Goal: Transaction & Acquisition: Purchase product/service

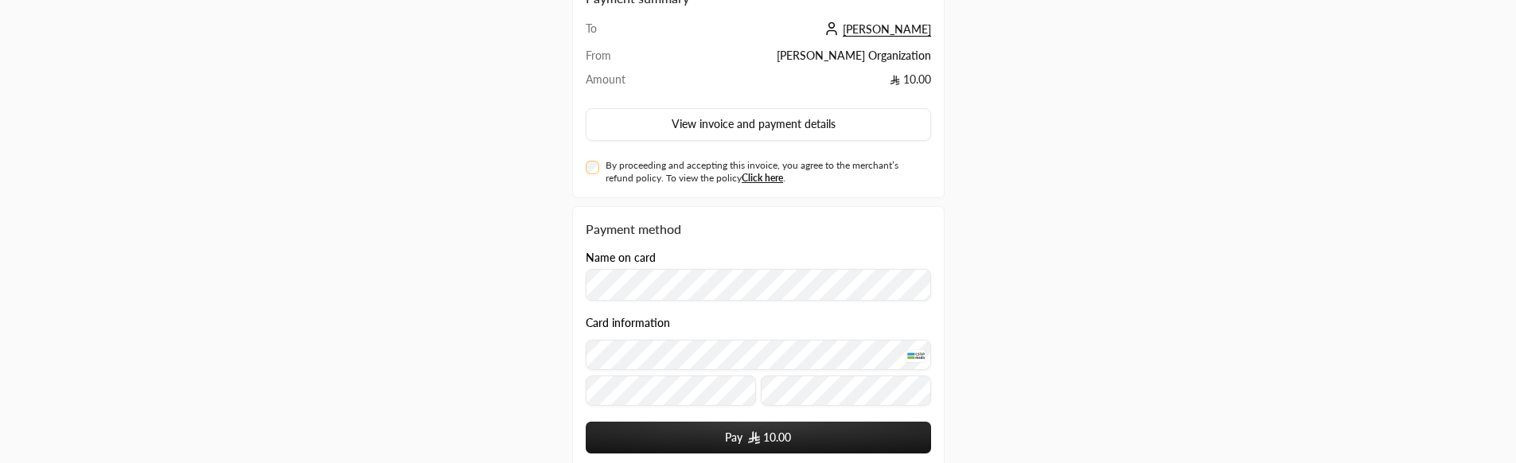
scroll to position [76, 0]
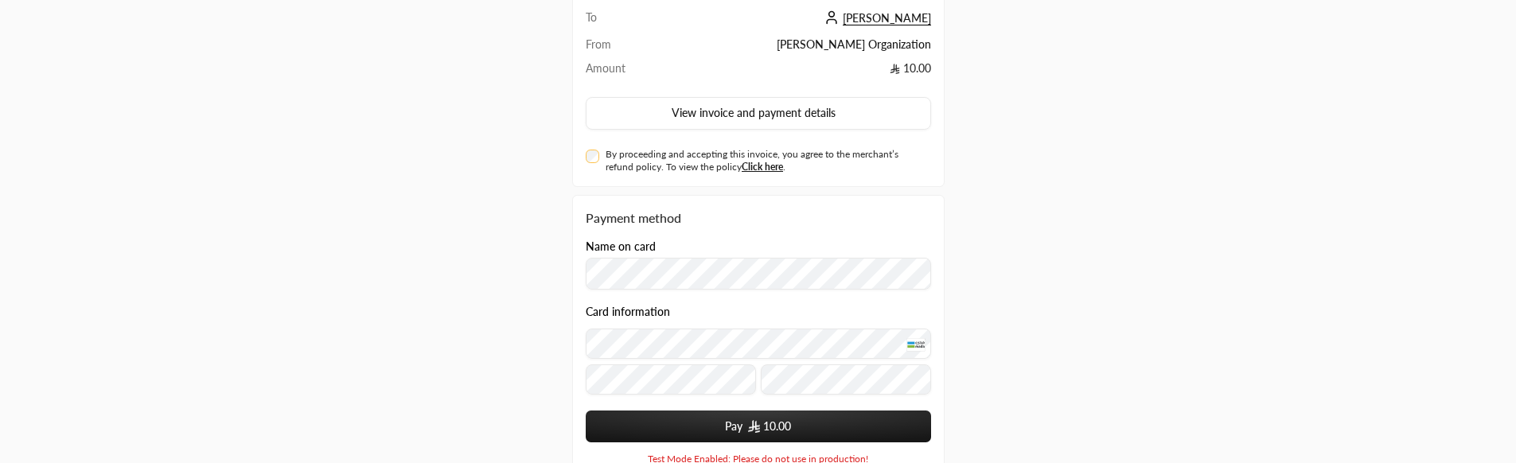
click at [747, 429] on button "Pay 10.00" at bounding box center [758, 427] width 345 height 32
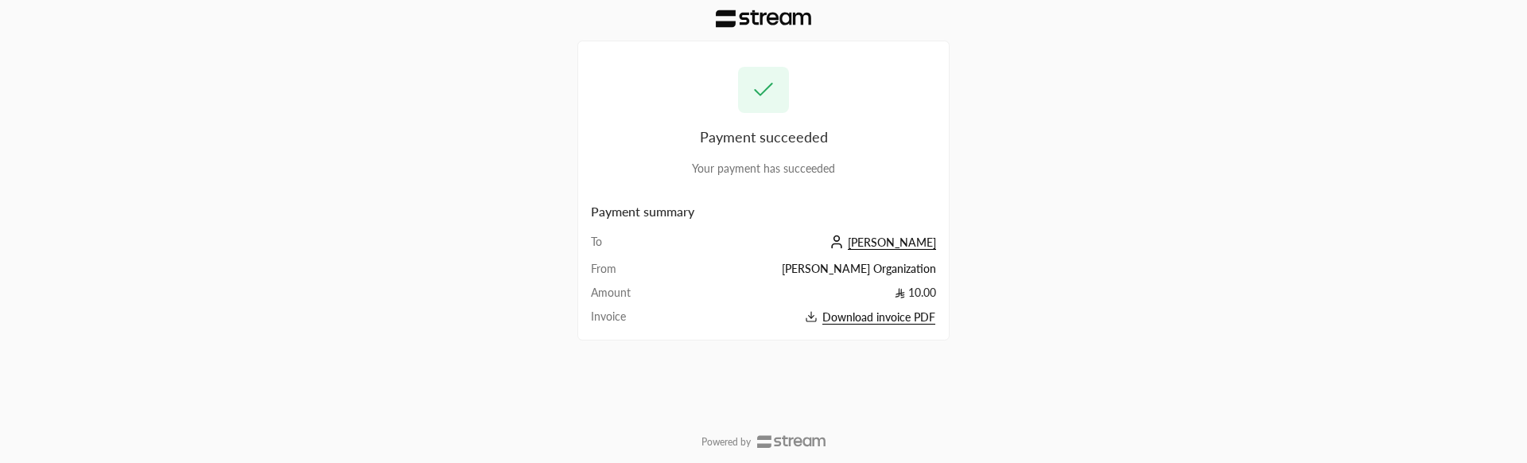
click at [930, 313] on span "Download invoice PDF" at bounding box center [879, 317] width 113 height 14
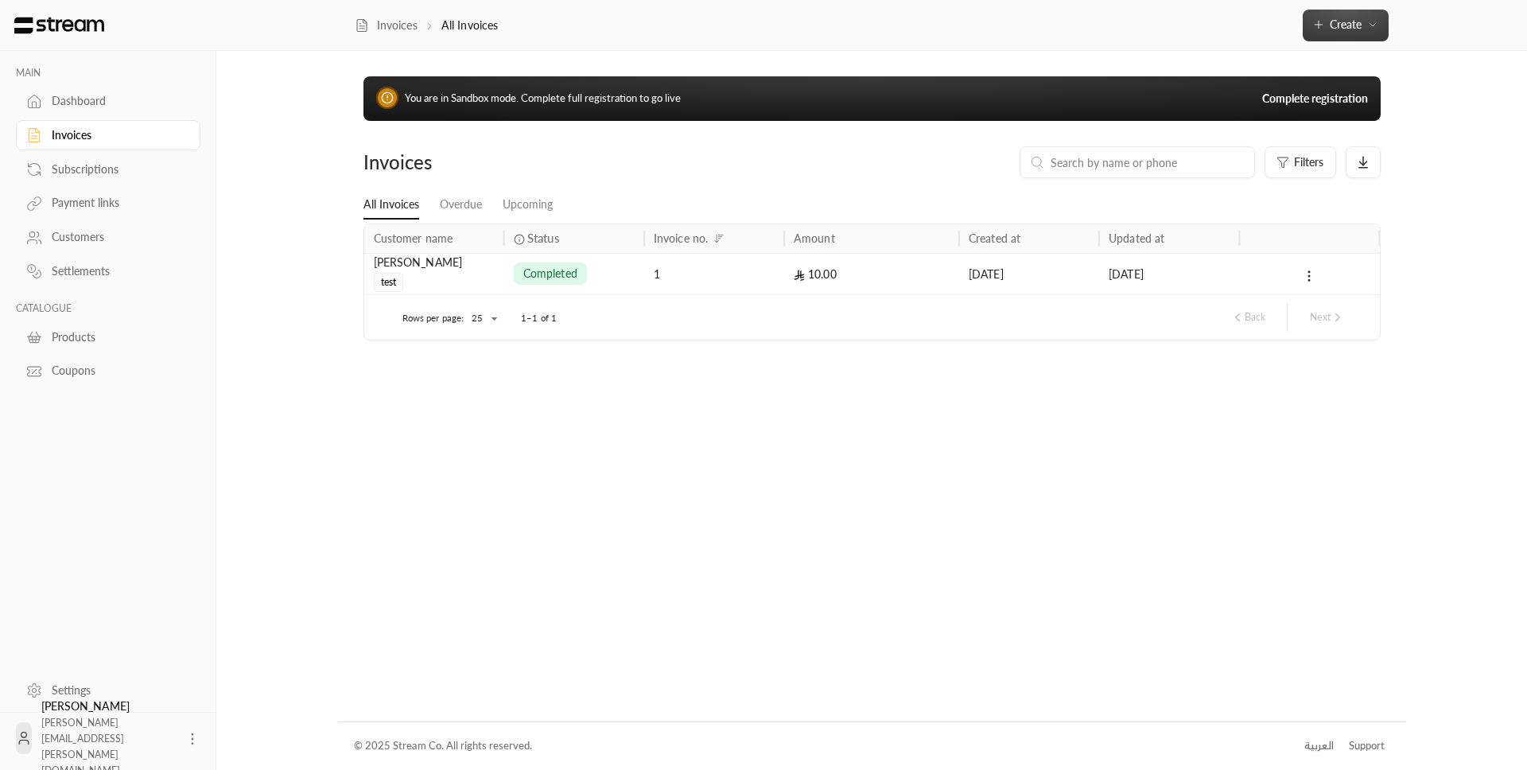
click at [1379, 25] on icon "button" at bounding box center [1373, 24] width 13 height 13
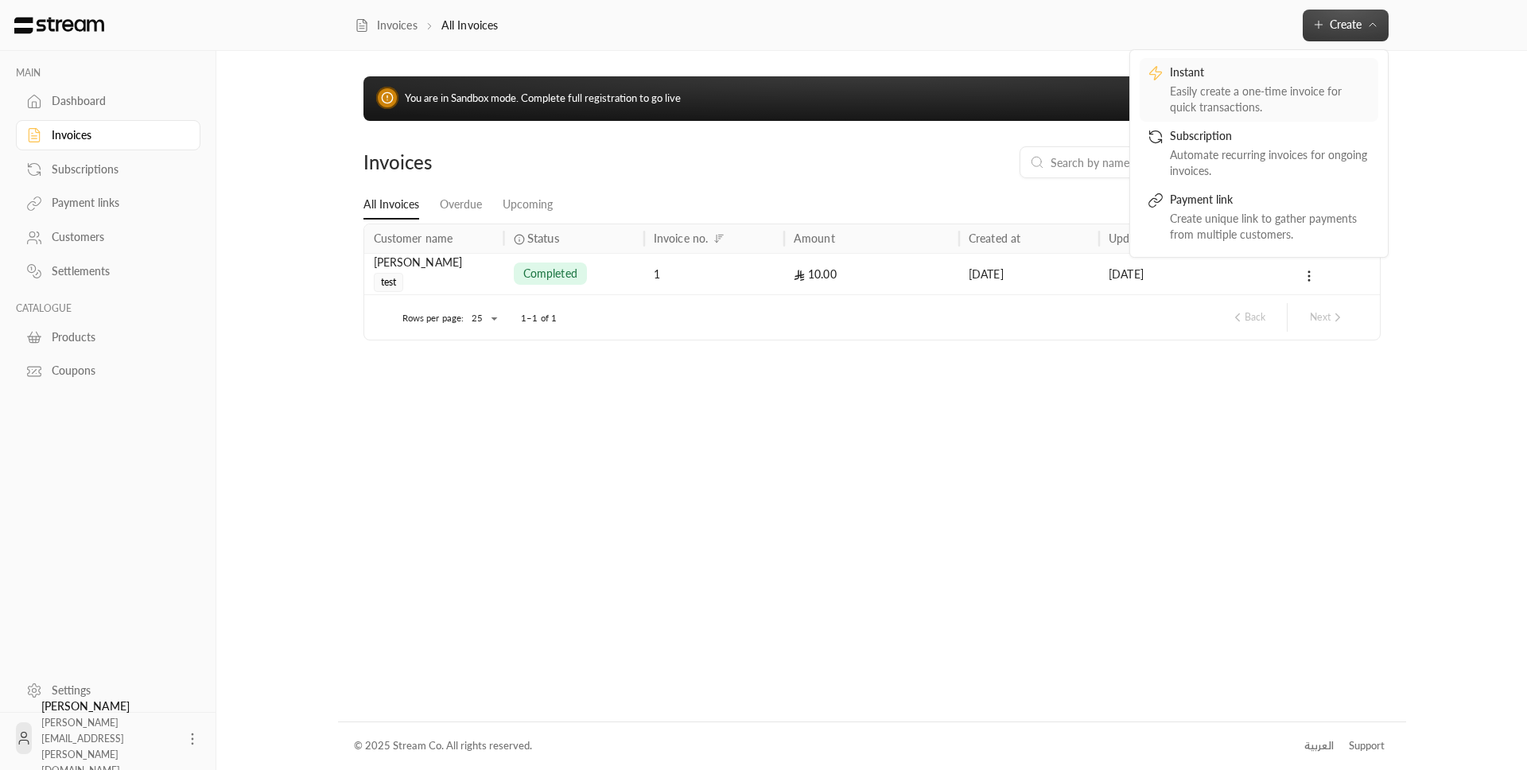
click at [1317, 83] on div "Instant" at bounding box center [1270, 73] width 200 height 19
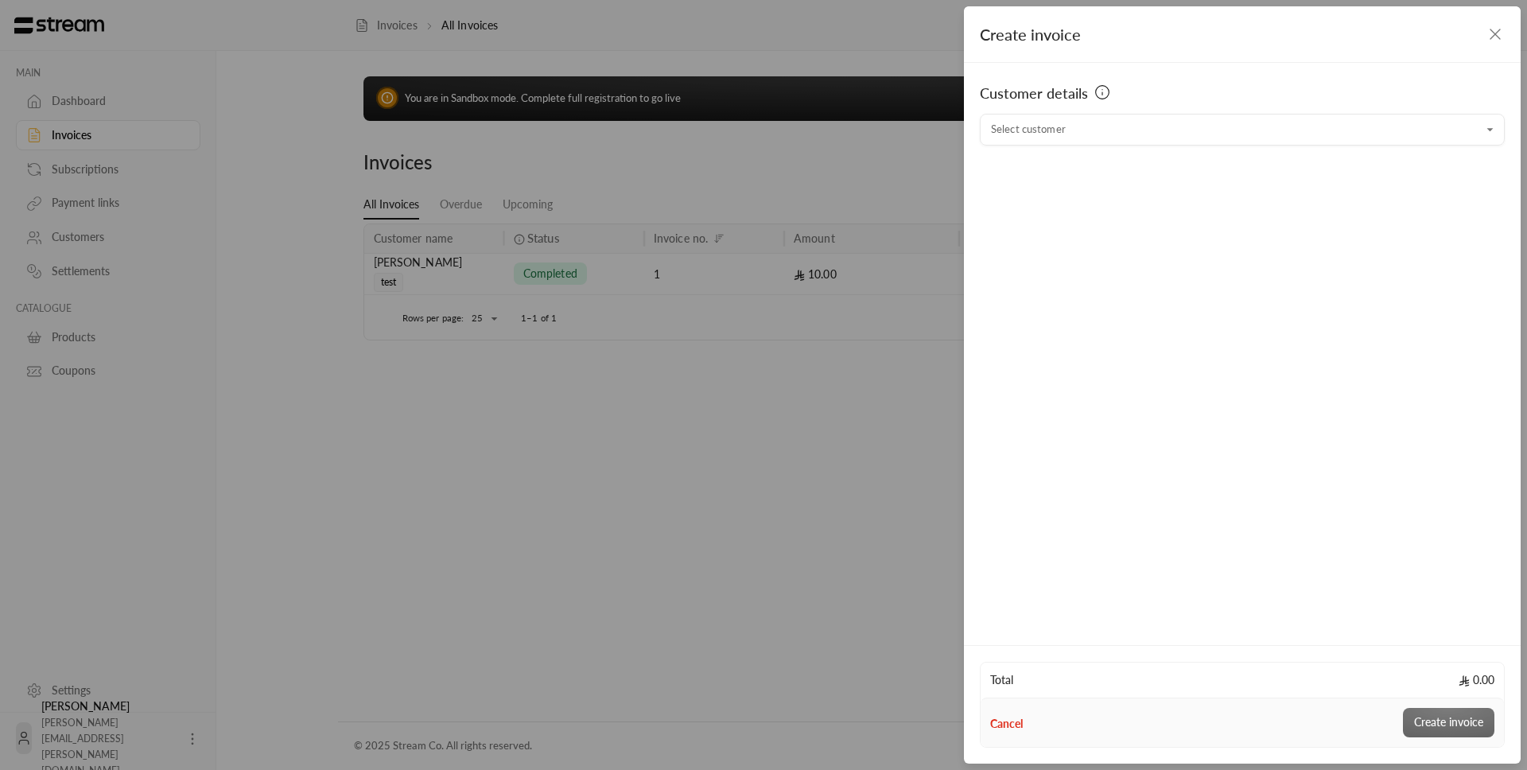
click at [1243, 114] on div "Customer details" at bounding box center [1242, 98] width 525 height 32
click at [1237, 126] on input "Select customer" at bounding box center [1242, 130] width 525 height 28
click at [1199, 220] on span "+966546913149" at bounding box center [1191, 214] width 110 height 13
type input "**********"
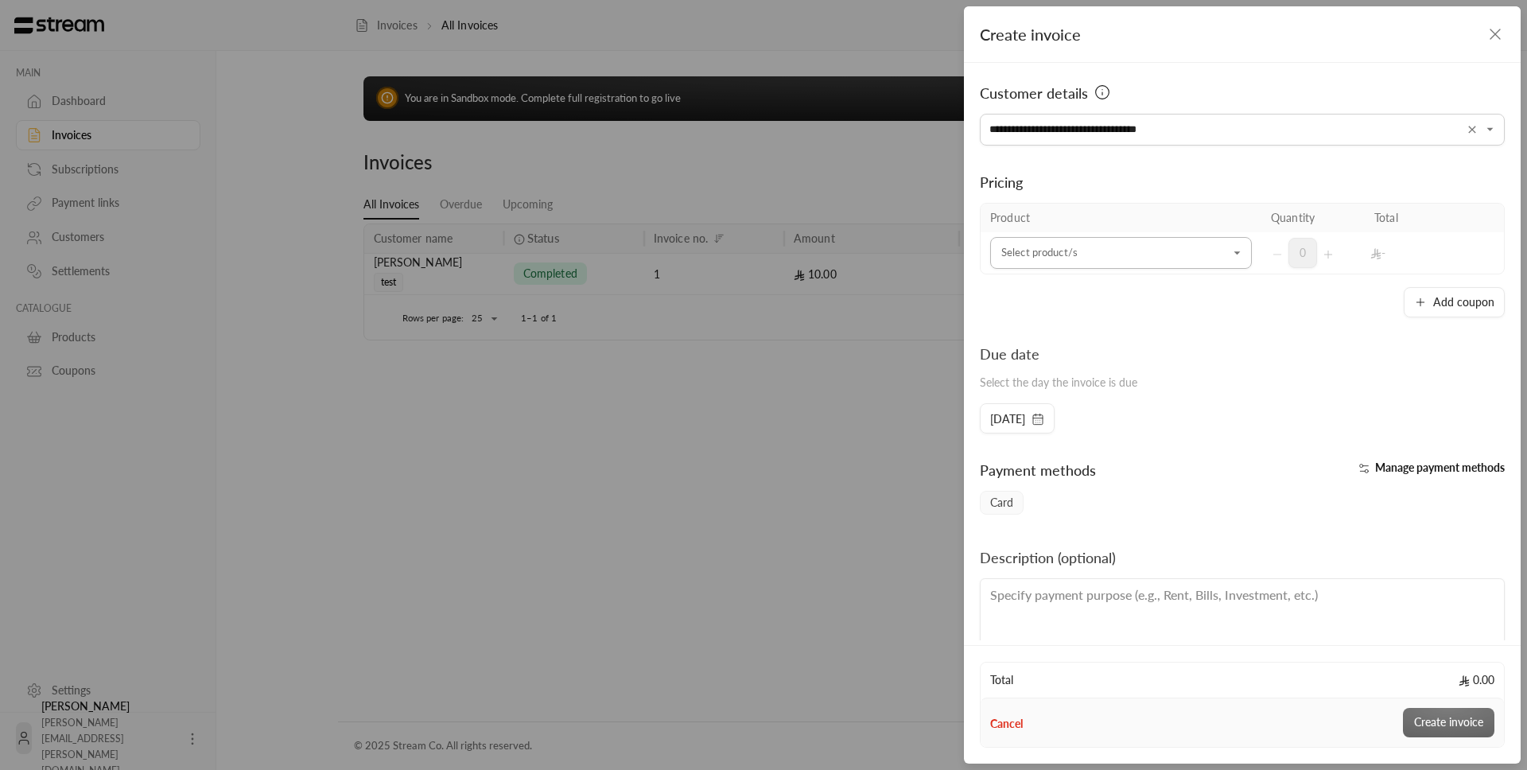
click at [1189, 245] on input "Select customer" at bounding box center [1121, 253] width 262 height 28
click at [1124, 362] on div "test" at bounding box center [1117, 361] width 215 height 17
type input "****"
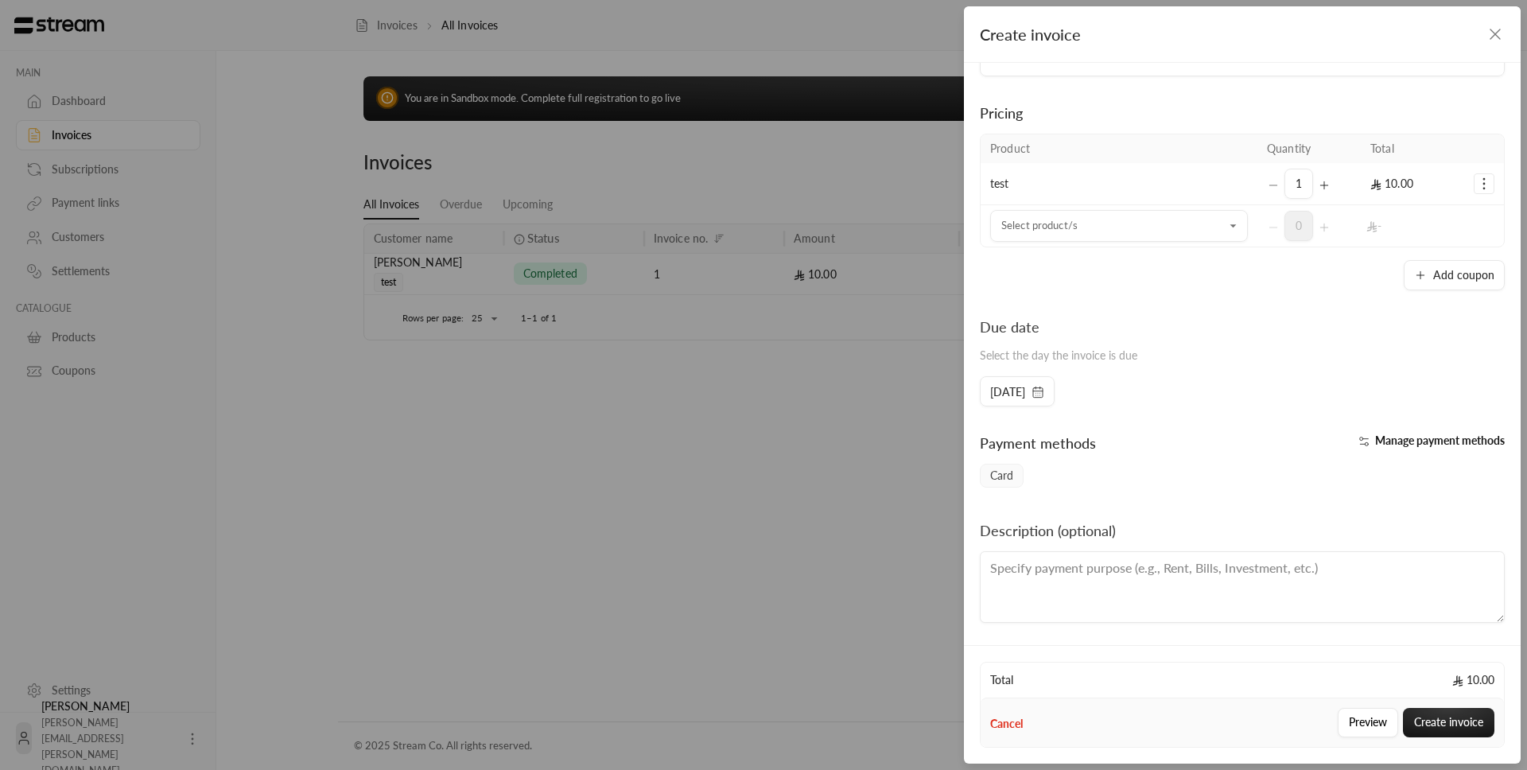
scroll to position [71, 0]
click at [1457, 713] on button "Create invoice" at bounding box center [1448, 722] width 91 height 29
